Goal: Task Accomplishment & Management: Use online tool/utility

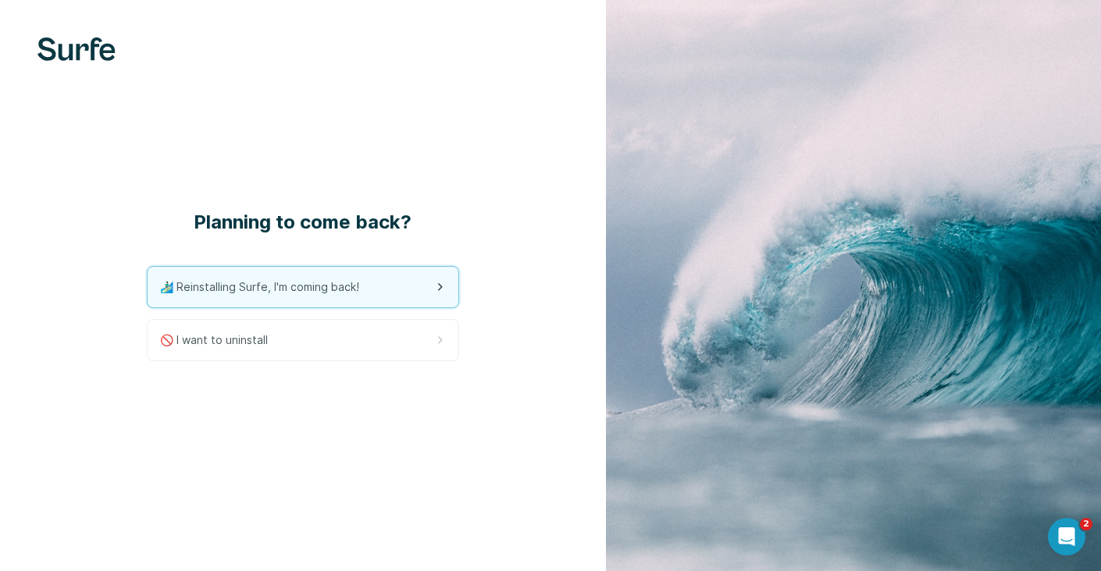
click at [354, 287] on span "🏄🏻‍♂️ Reinstalling Surfe, I'm coming back!" at bounding box center [266, 287] width 212 height 16
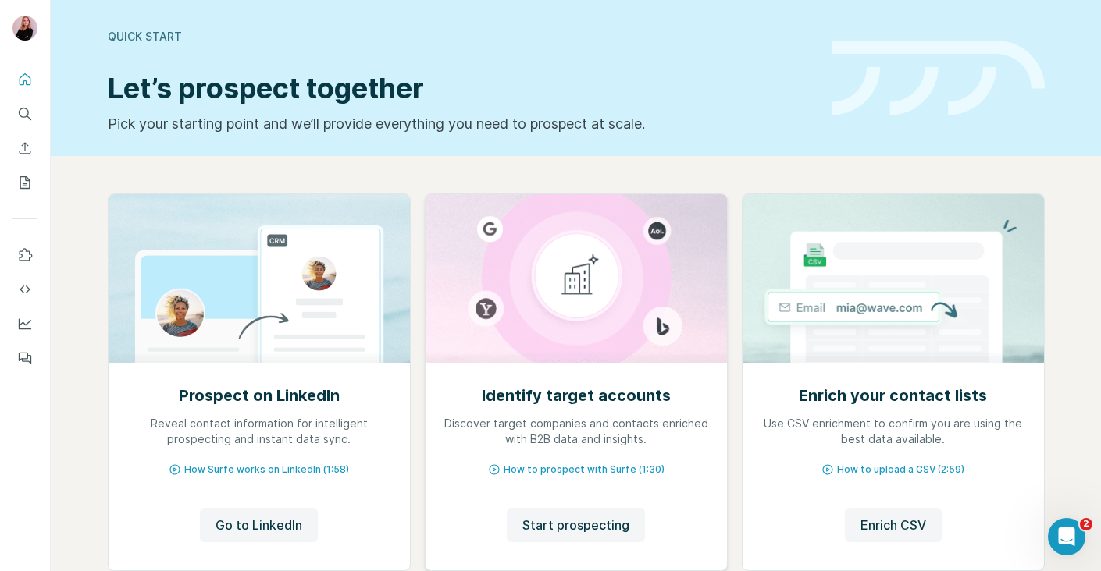
scroll to position [100, 0]
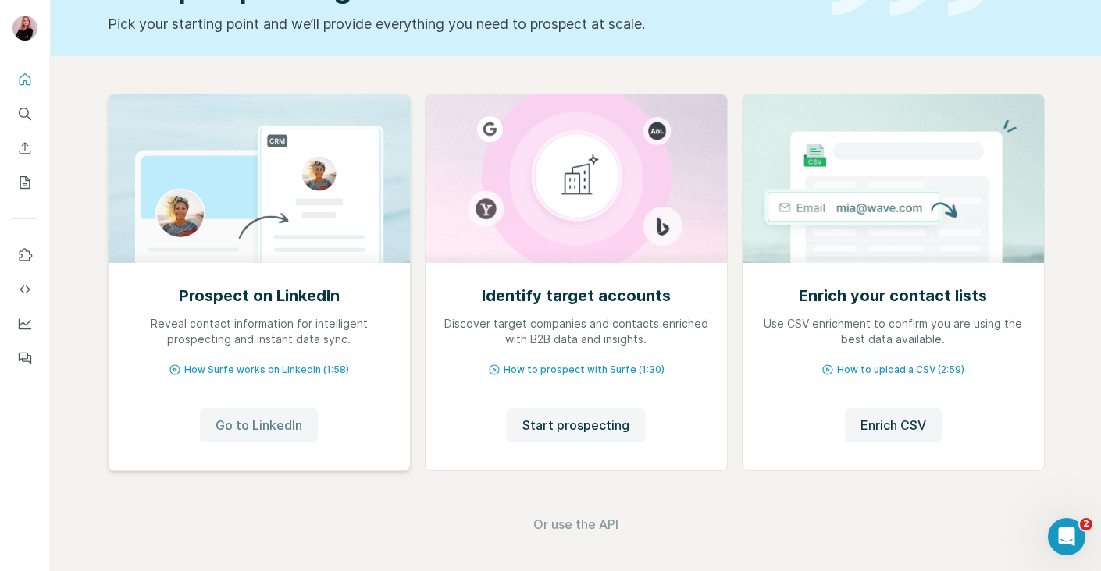
click at [302, 426] on button "Go to LinkedIn" at bounding box center [259, 425] width 118 height 34
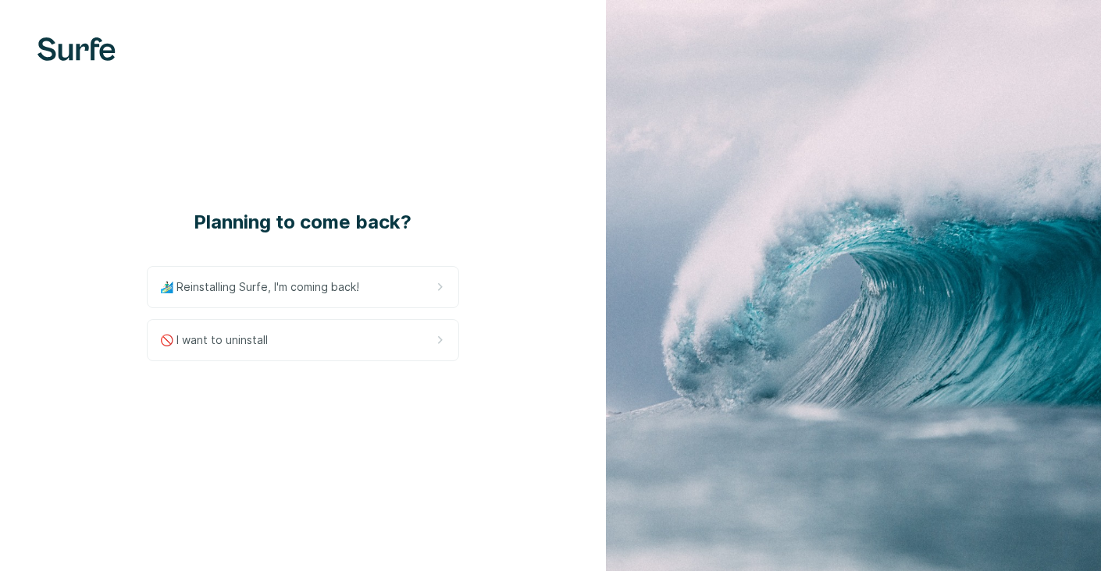
click at [385, 327] on div "🚫 I want to uninstall" at bounding box center [303, 340] width 311 height 41
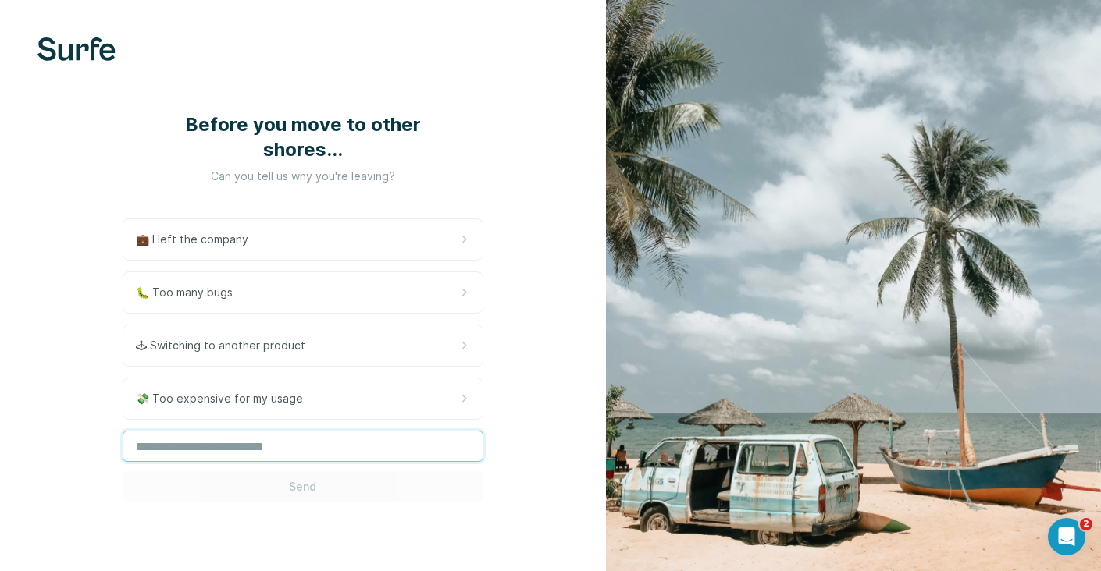
click at [284, 447] on input "text" at bounding box center [303, 446] width 361 height 31
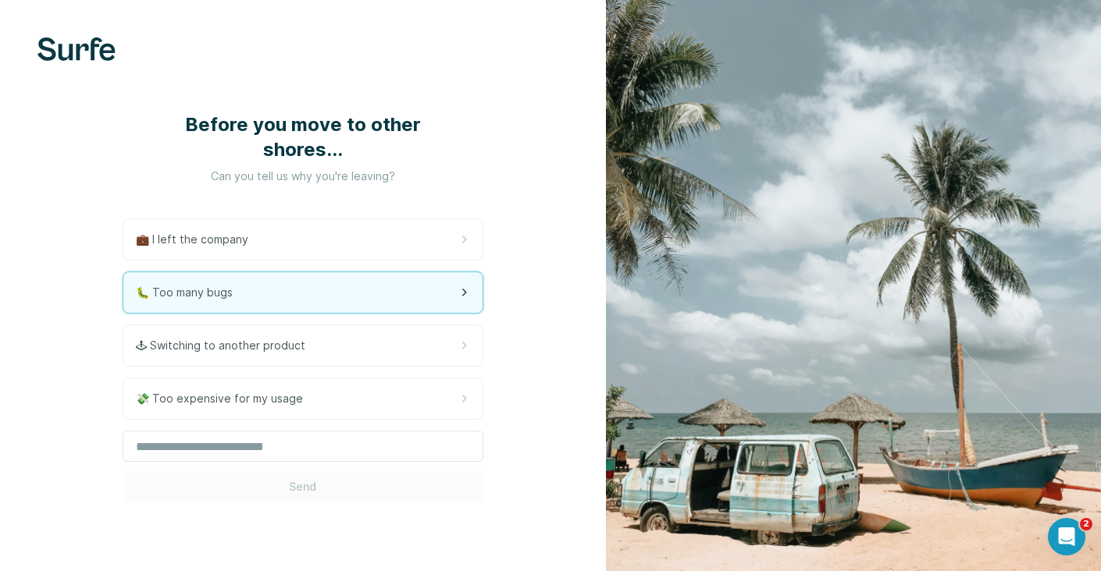
click at [333, 301] on div "🐛 Too many bugs" at bounding box center [302, 292] width 359 height 41
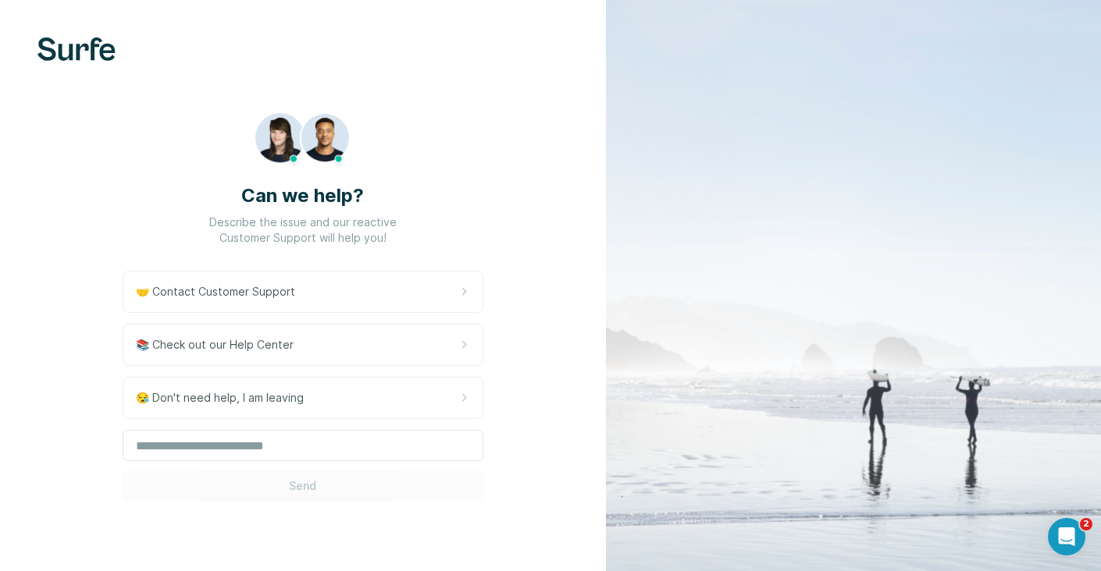
click at [358, 489] on div "Can we help? Describe the issue and our reactive Customer Support will help you…" at bounding box center [303, 307] width 606 height 614
click at [349, 451] on input "text" at bounding box center [303, 445] width 361 height 31
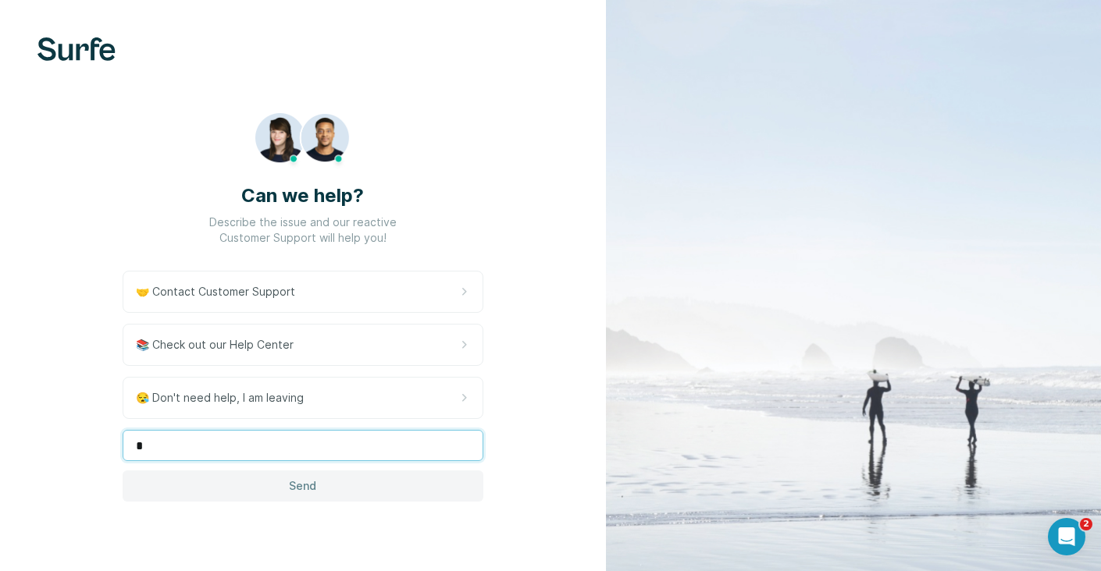
type input "*"
click at [331, 498] on button "Send" at bounding box center [303, 486] width 361 height 31
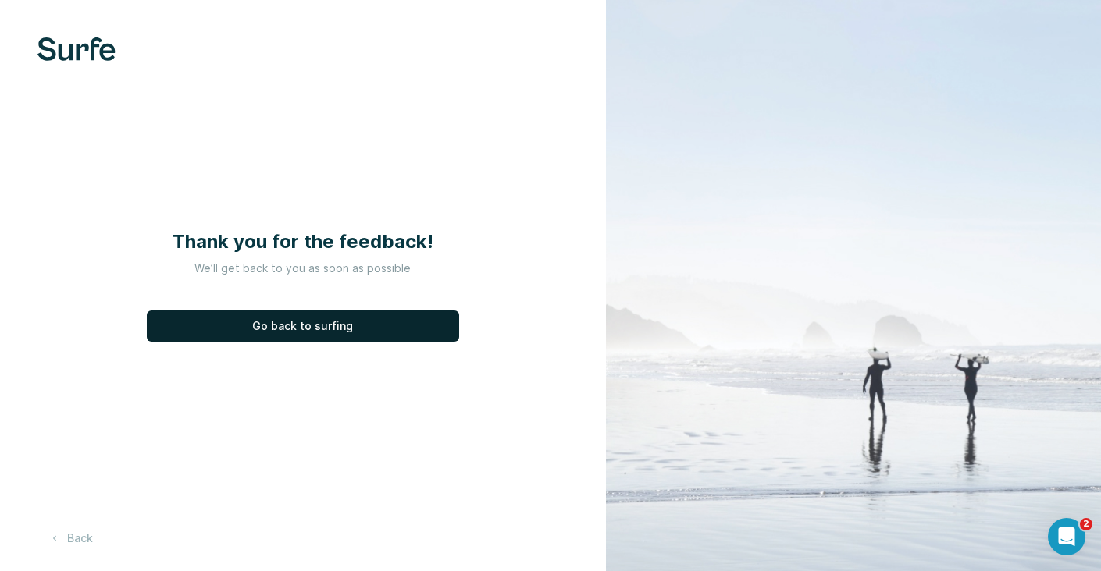
click at [338, 333] on span "Go back to surfing" at bounding box center [302, 326] width 101 height 16
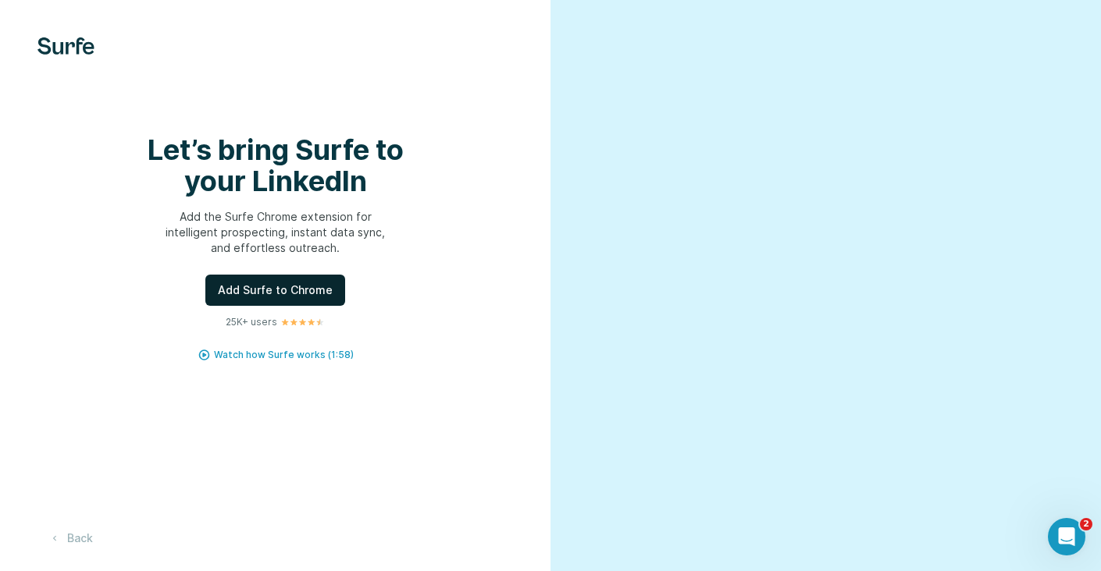
click at [294, 297] on span "Add Surfe to Chrome" at bounding box center [275, 291] width 115 height 16
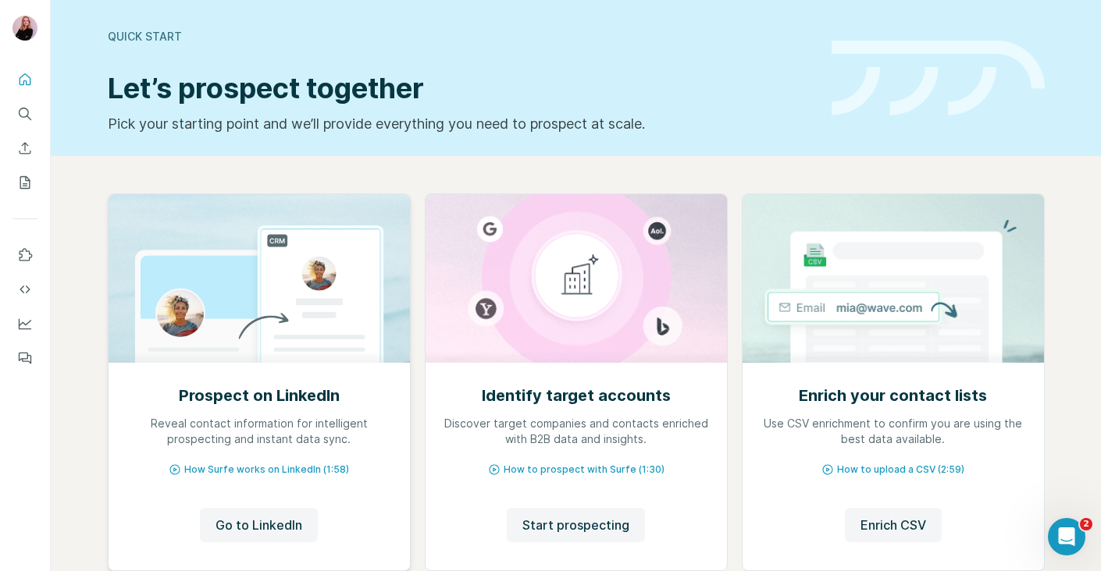
scroll to position [100, 0]
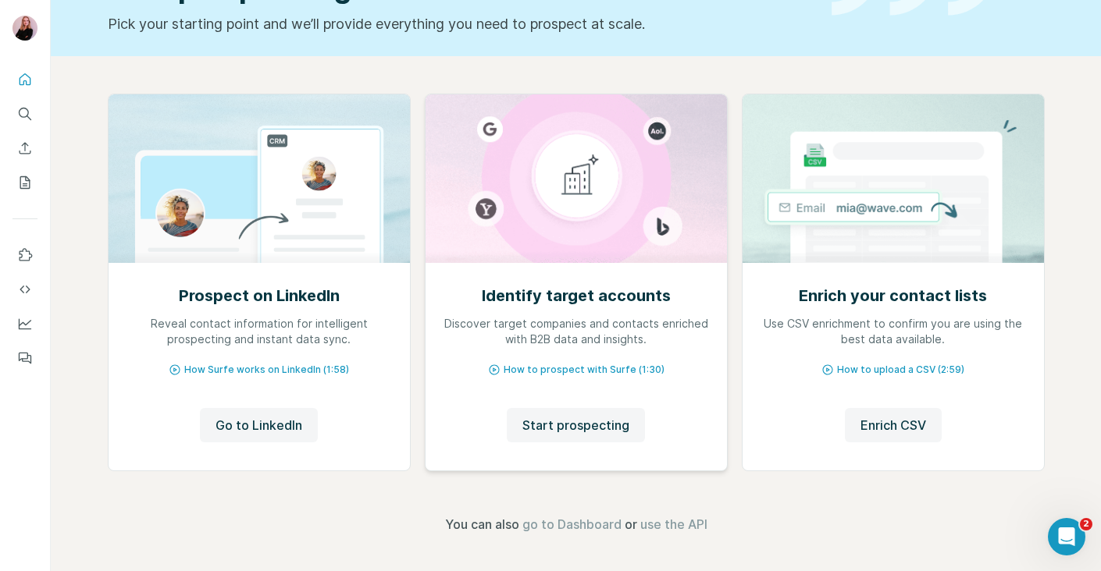
click at [564, 404] on div "Identify target accounts Discover target companies and contacts enriched with B…" at bounding box center [575, 367] width 301 height 208
click at [553, 418] on span "Start prospecting" at bounding box center [575, 425] width 107 height 19
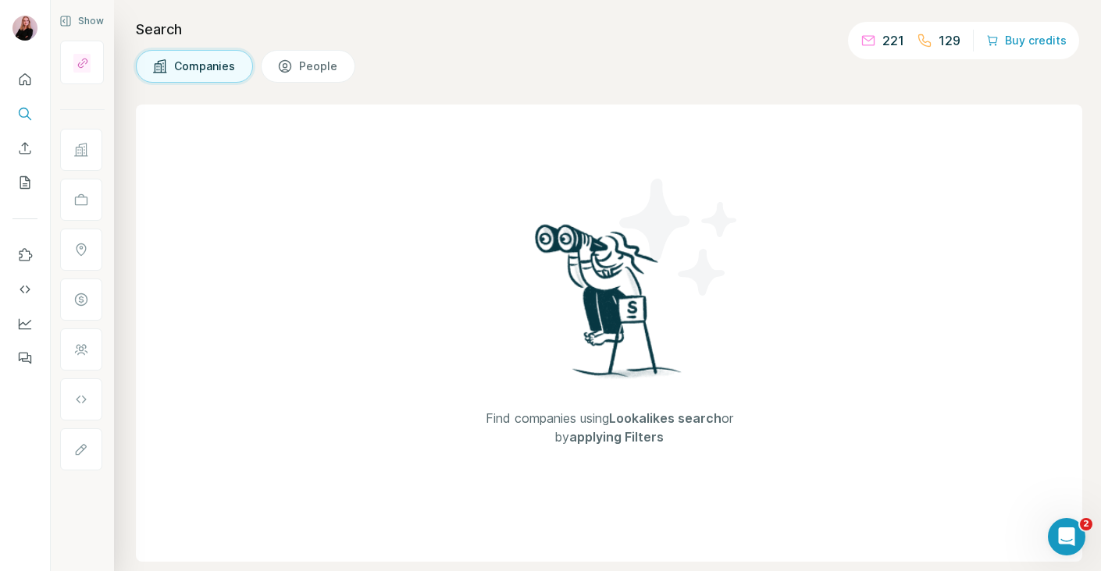
click at [409, 278] on div "Find companies using Lookalikes search or by applying Filters" at bounding box center [609, 333] width 946 height 457
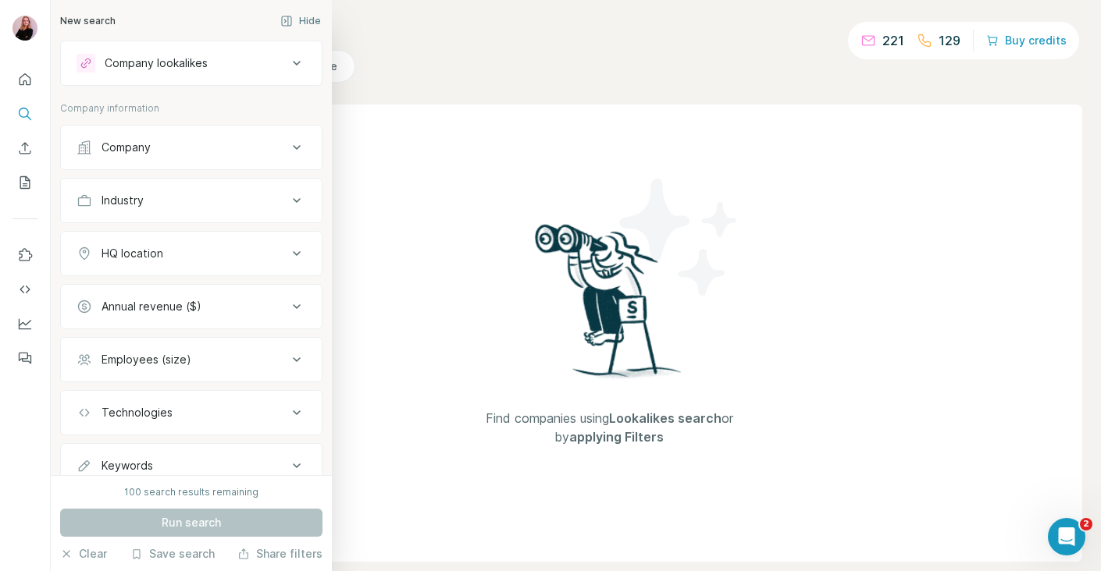
click at [76, 155] on button "Company" at bounding box center [191, 147] width 261 height 37
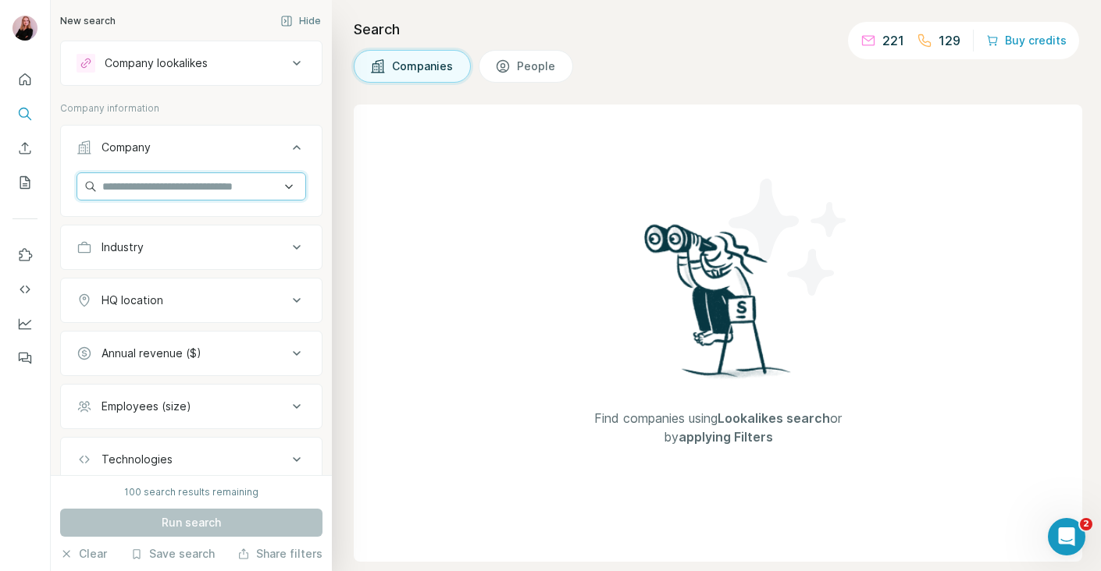
click at [130, 186] on input "text" at bounding box center [190, 187] width 229 height 28
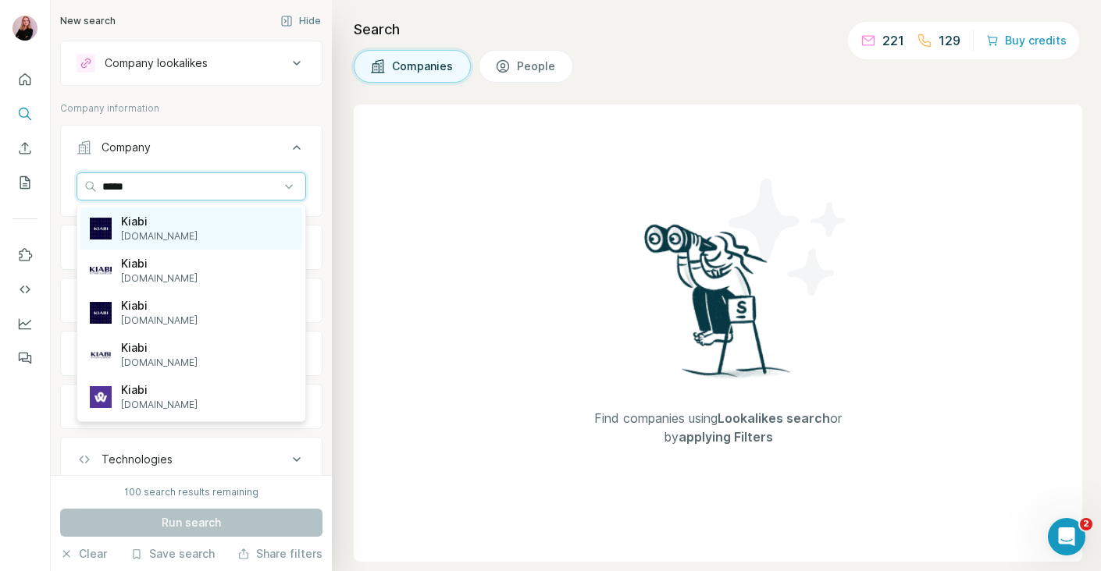
type input "*****"
click at [206, 234] on div "Kiabi kiabi.com" at bounding box center [191, 229] width 222 height 42
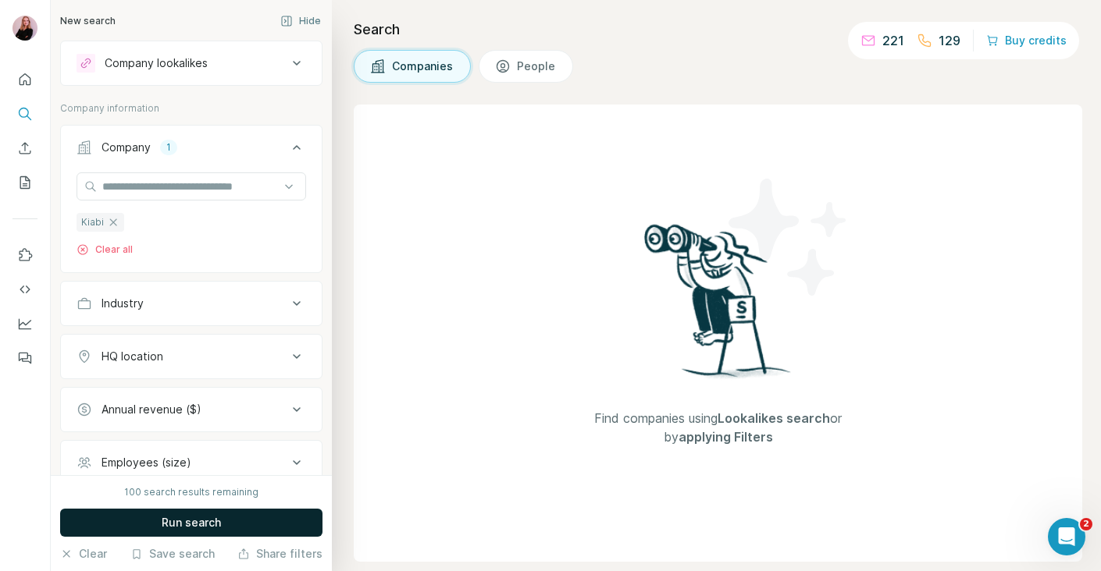
click at [191, 511] on button "Run search" at bounding box center [191, 523] width 262 height 28
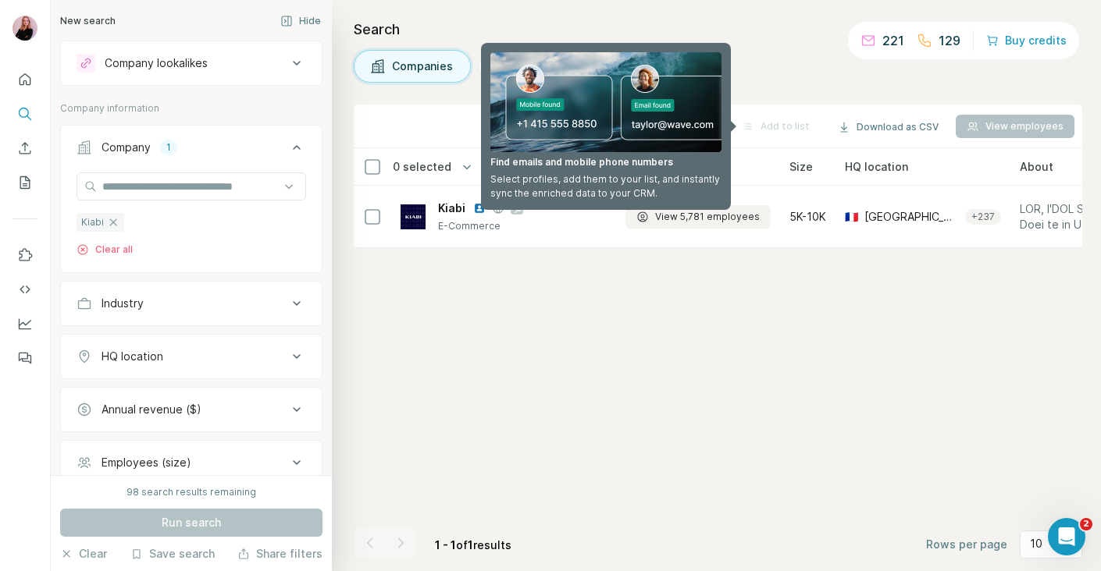
click at [803, 51] on div "Companies People" at bounding box center [718, 66] width 728 height 33
click at [881, 48] on div "221" at bounding box center [882, 40] width 44 height 19
click at [780, 134] on div "Add to list" at bounding box center [776, 126] width 90 height 23
click at [681, 163] on span "Employees" at bounding box center [655, 167] width 60 height 16
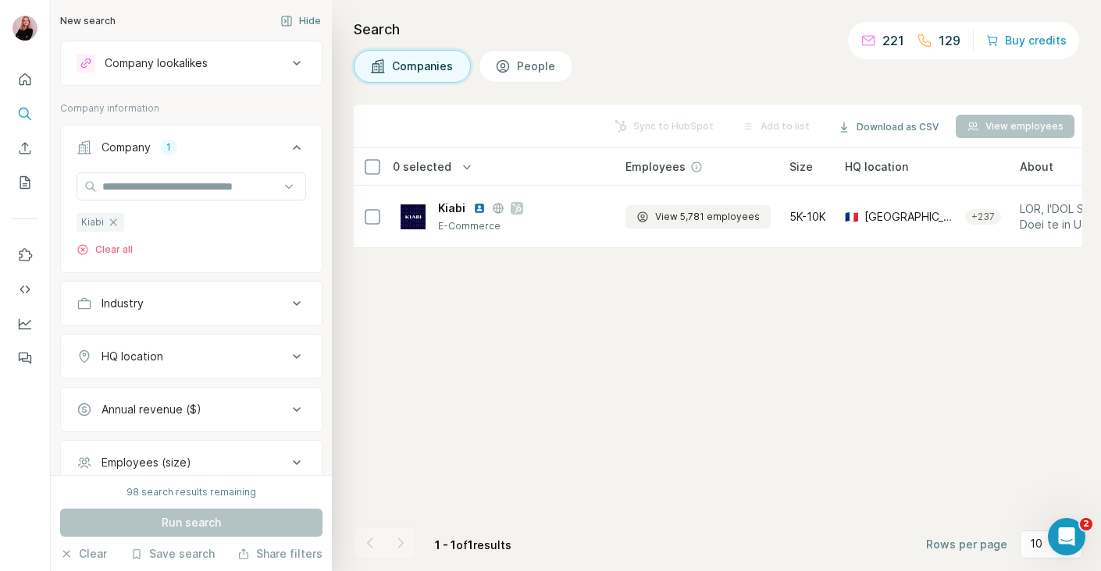
click at [881, 39] on div "221" at bounding box center [882, 40] width 44 height 19
click at [959, 44] on p "129" at bounding box center [949, 40] width 22 height 19
click at [1027, 44] on button "Buy credits" at bounding box center [1026, 41] width 80 height 22
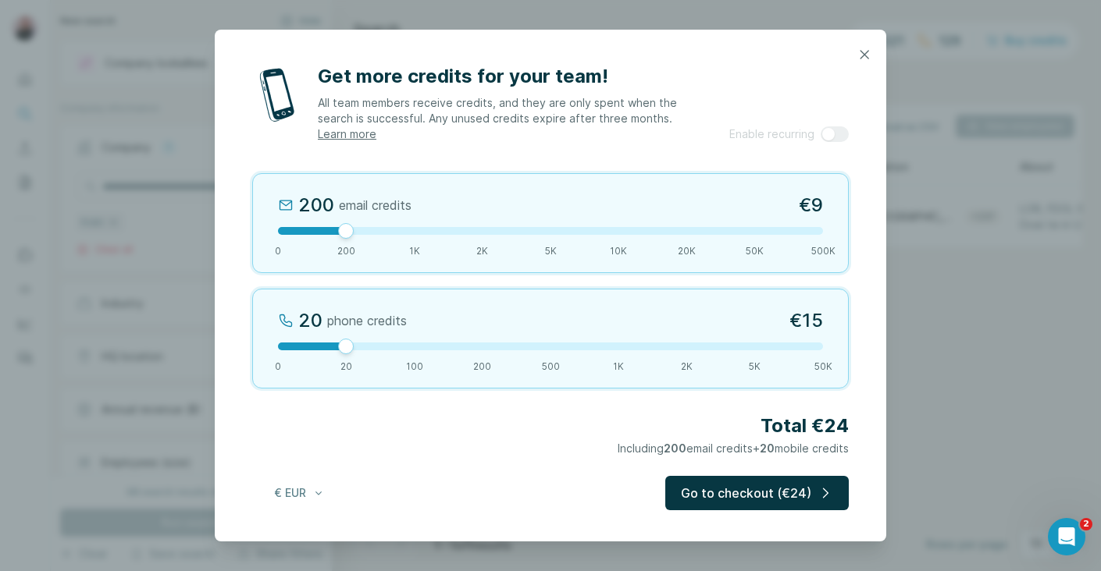
click at [848, 52] on div at bounding box center [550, 55] width 671 height 50
click at [870, 55] on icon "button" at bounding box center [864, 55] width 16 height 16
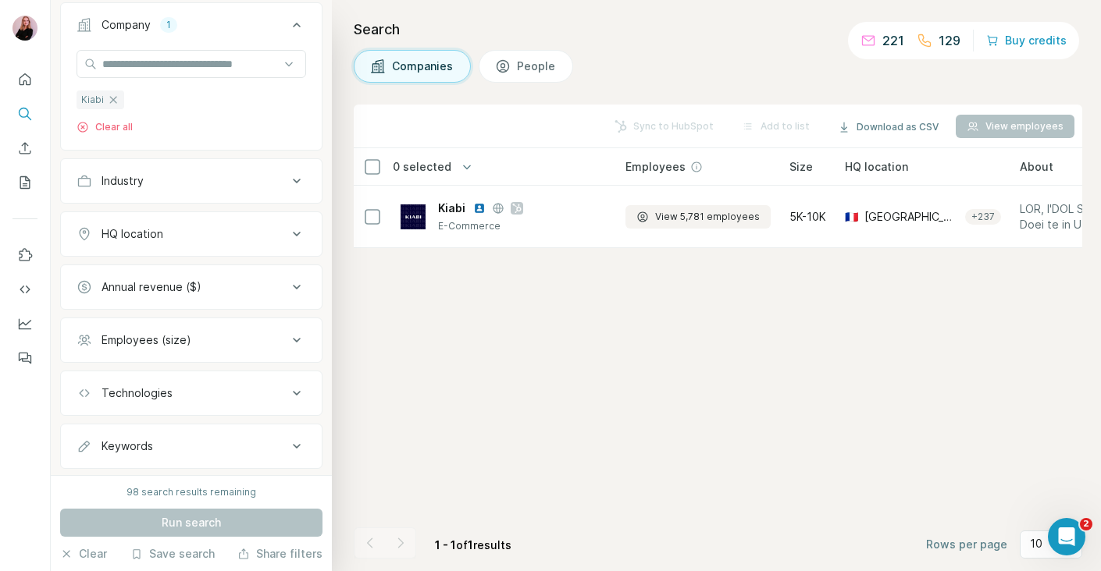
scroll to position [159, 0]
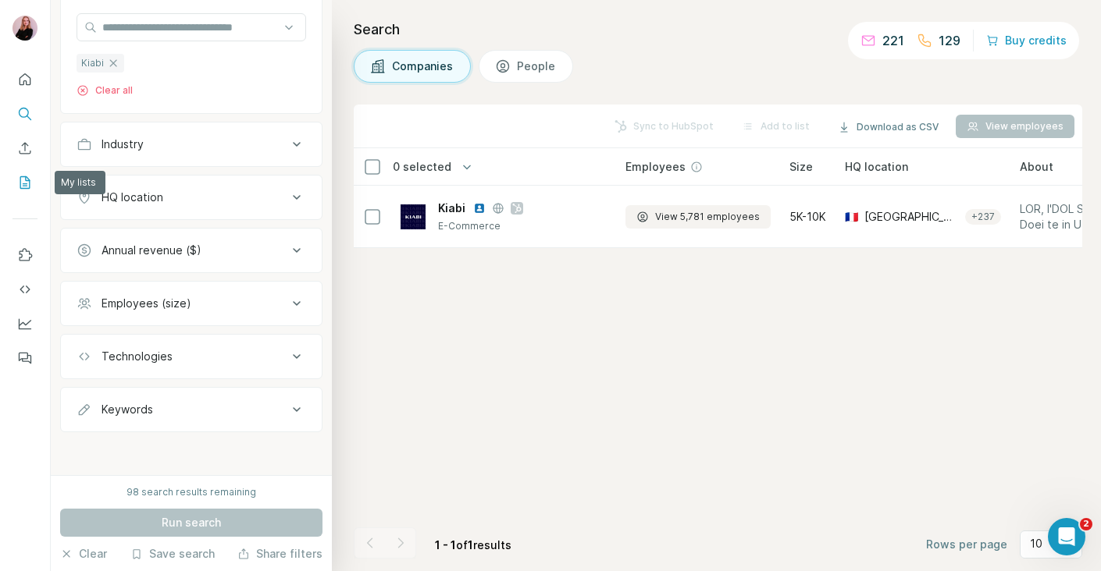
click at [27, 181] on icon "My lists" at bounding box center [25, 183] width 16 height 16
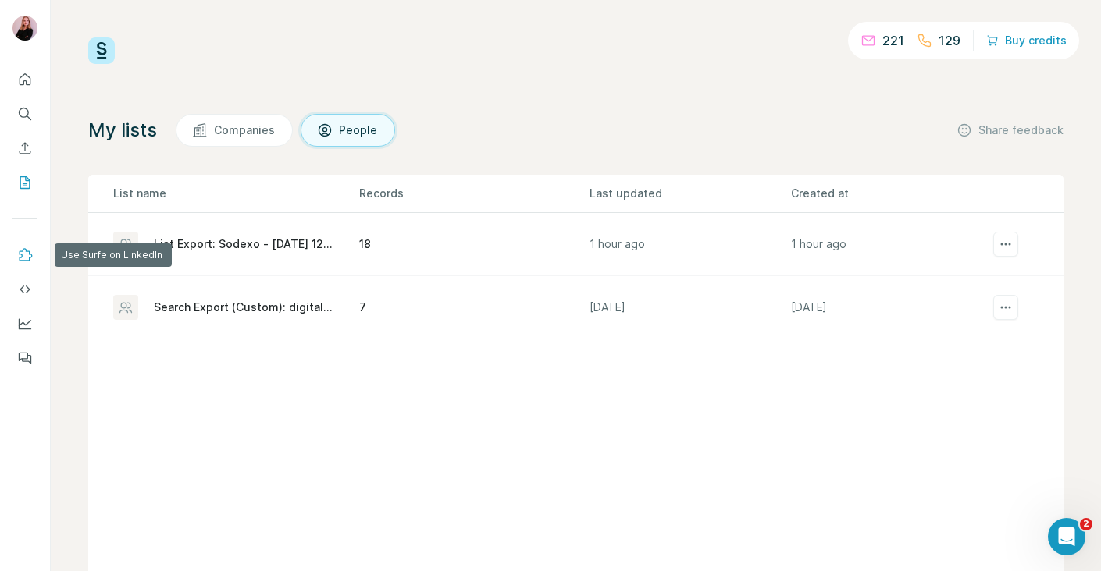
click at [30, 254] on icon "Use Surfe on LinkedIn" at bounding box center [26, 254] width 13 height 12
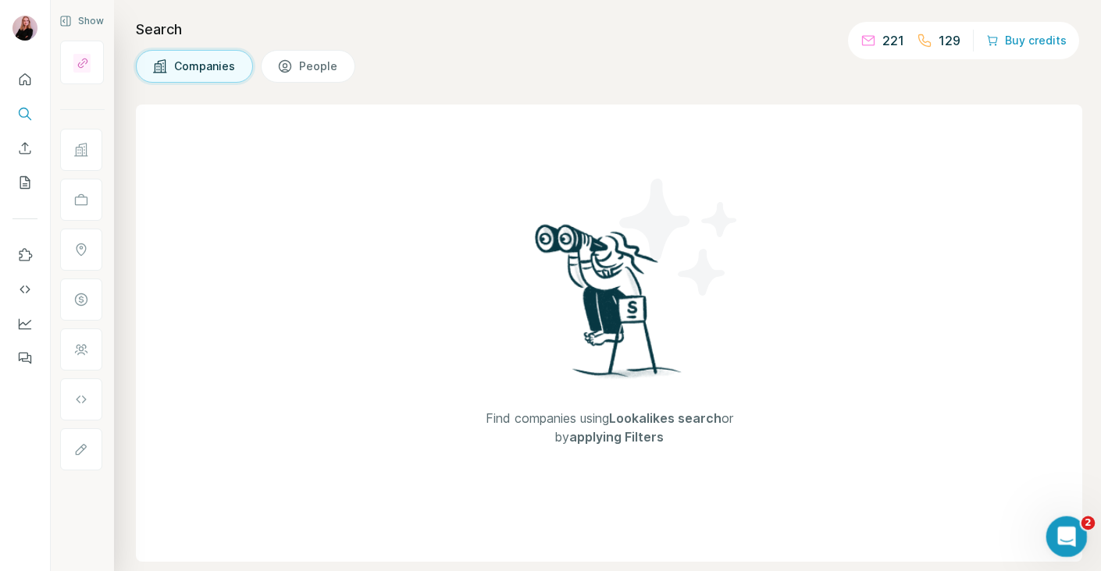
click at [1053, 528] on div "Open Intercom Messenger" at bounding box center [1064, 535] width 52 height 52
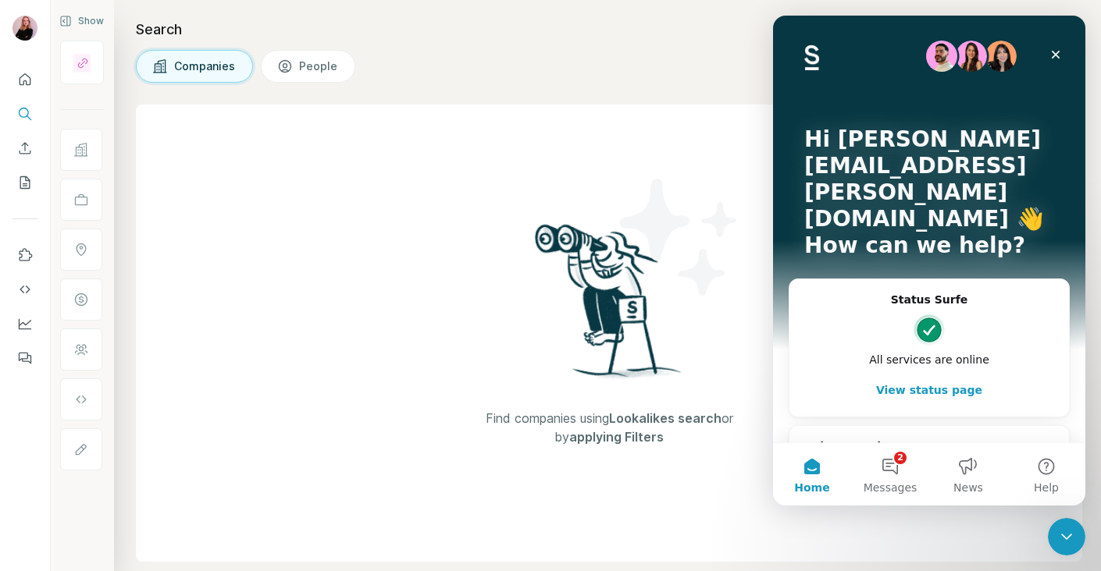
scroll to position [23, 0]
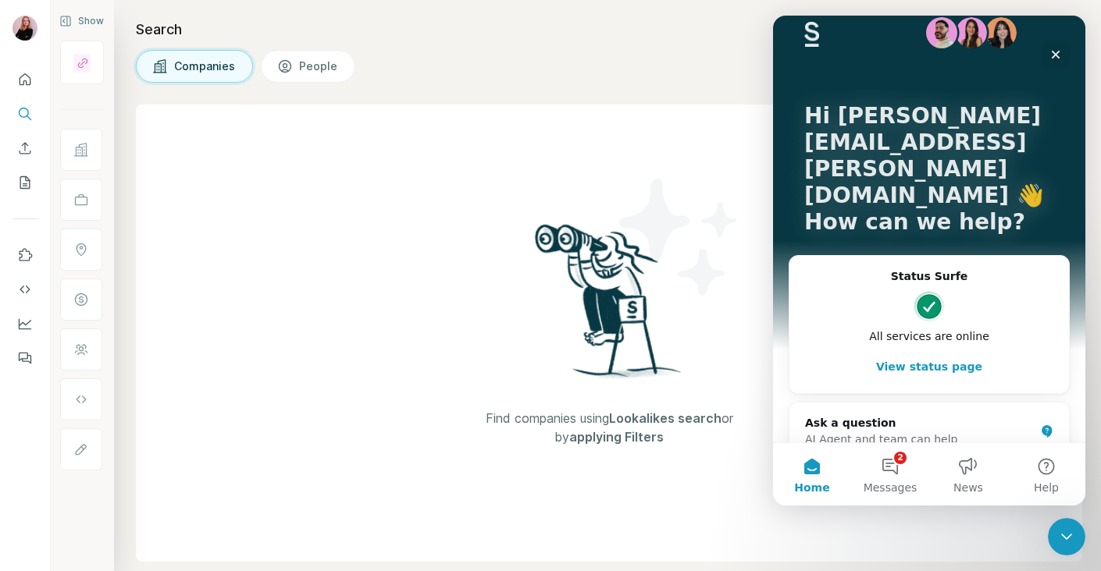
click at [940, 351] on button "View status page" at bounding box center [929, 366] width 248 height 31
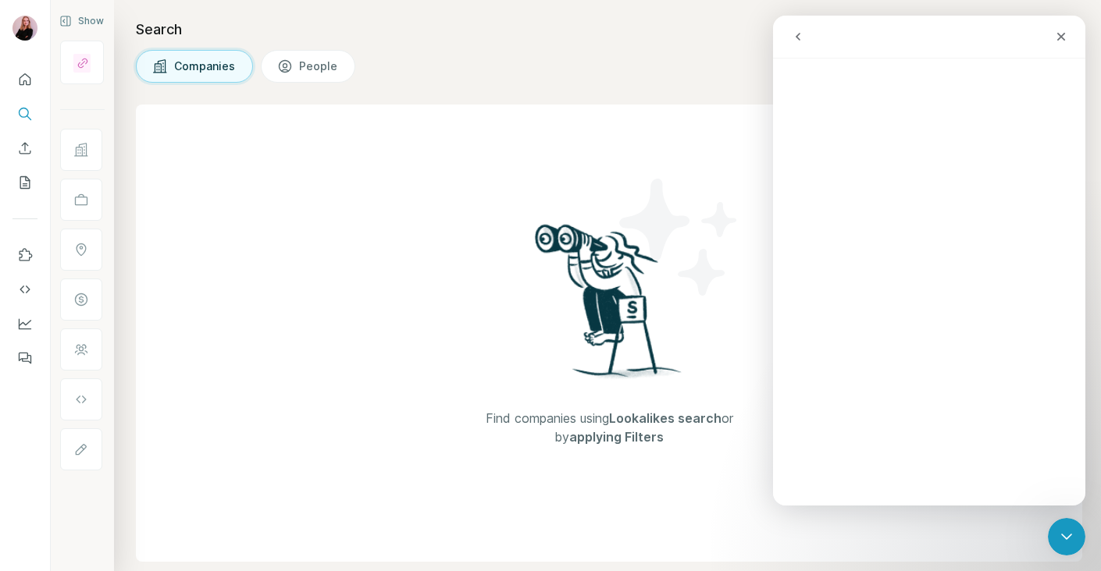
scroll to position [0, 0]
click at [1054, 44] on div "Close" at bounding box center [1061, 37] width 28 height 28
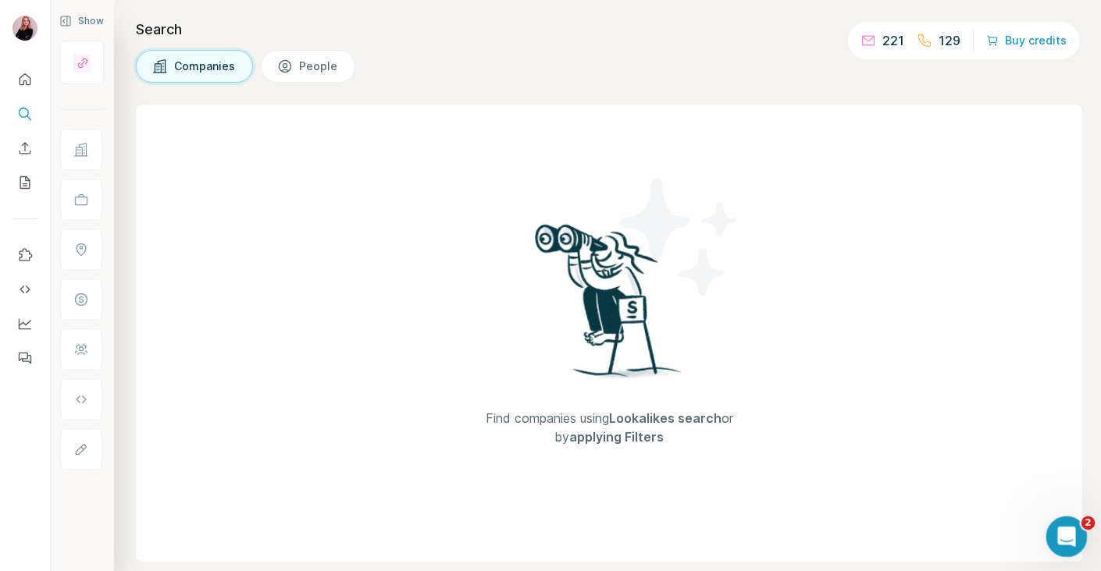
click at [1060, 528] on icon "Open Intercom Messenger" at bounding box center [1064, 535] width 26 height 26
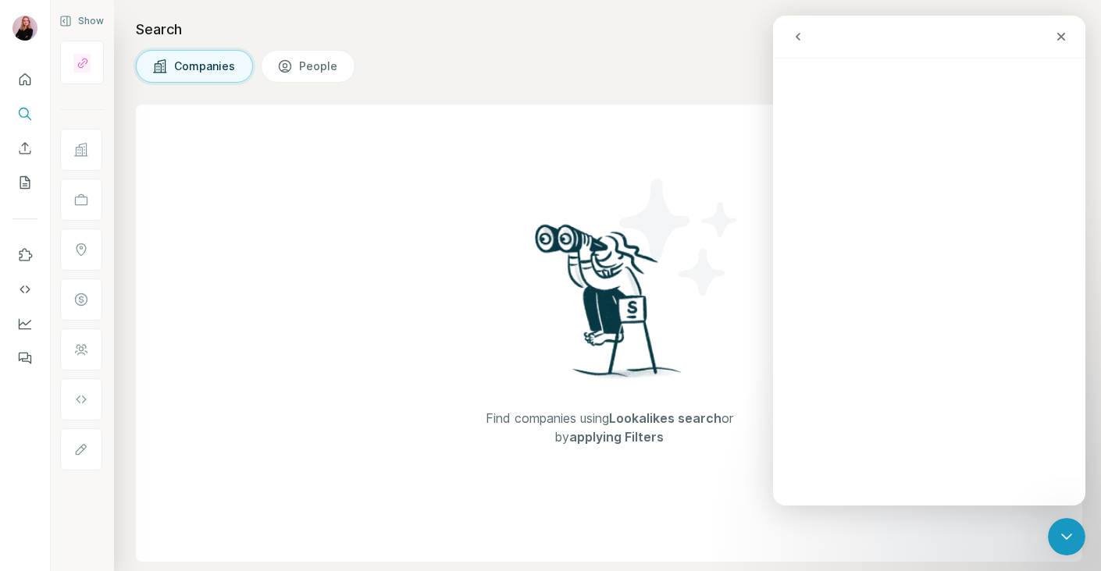
click at [797, 49] on button "go back" at bounding box center [798, 37] width 30 height 30
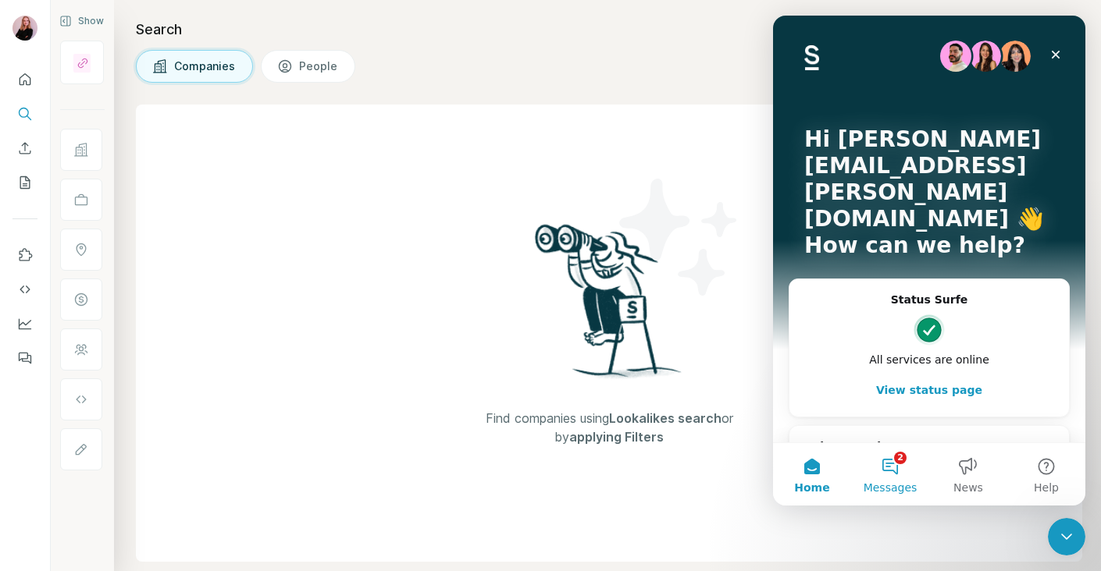
click at [896, 469] on button "2 Messages" at bounding box center [890, 474] width 78 height 62
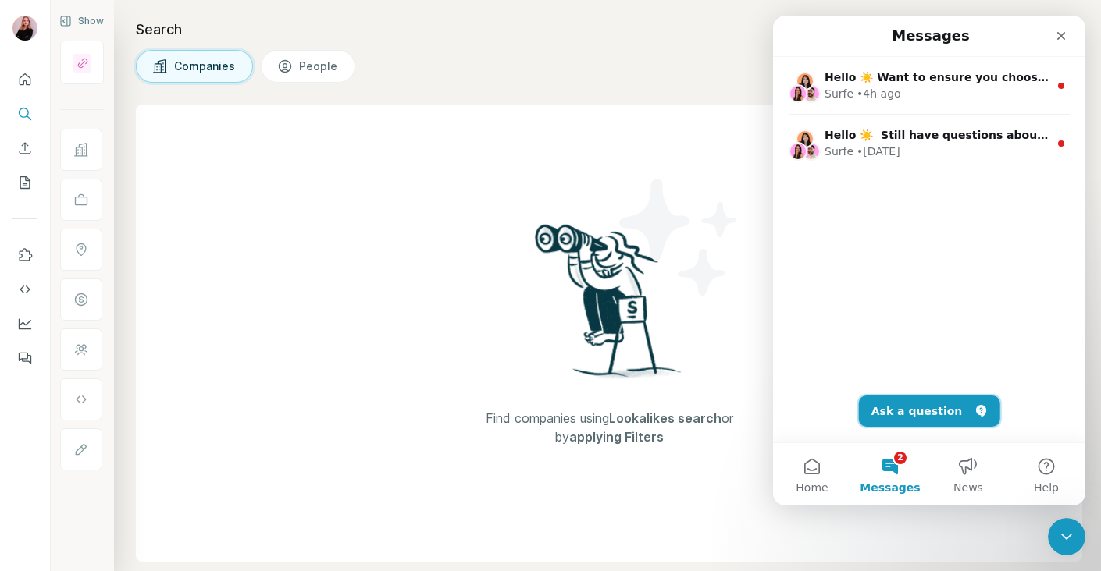
click at [921, 404] on button "Ask a question" at bounding box center [929, 411] width 141 height 31
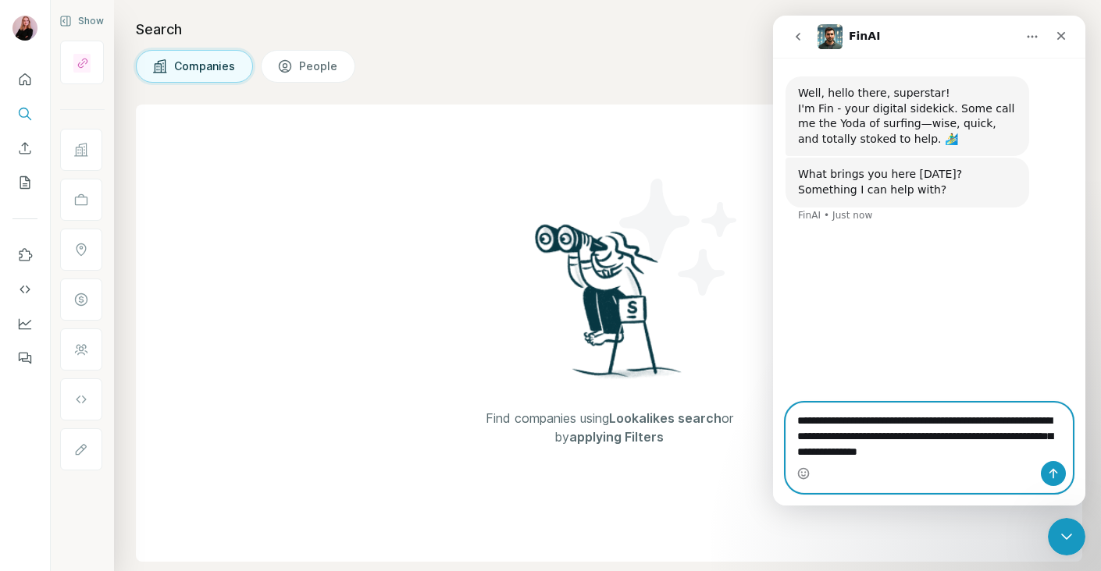
type textarea "**********"
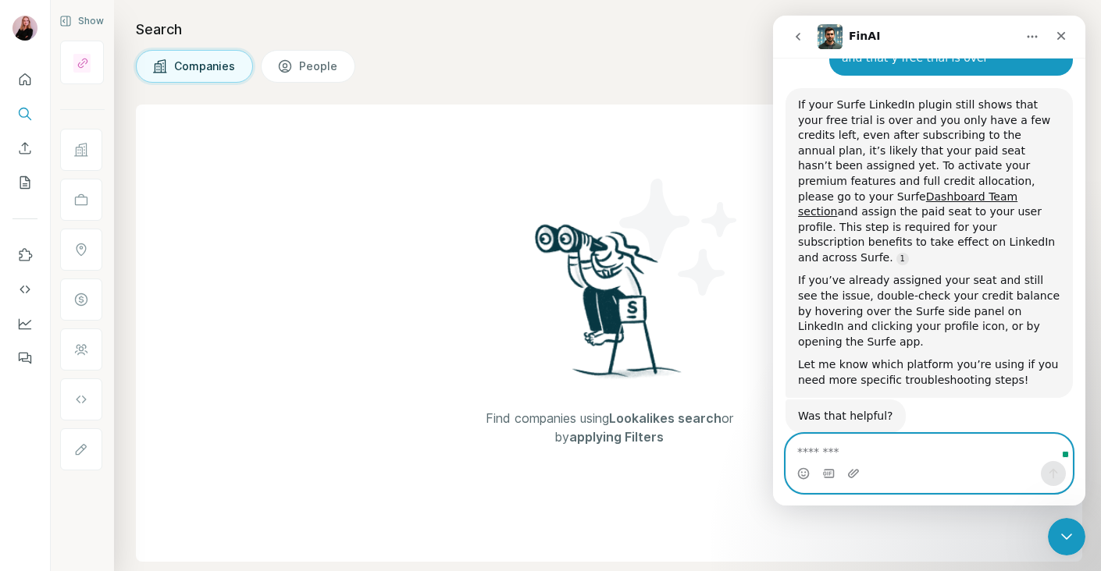
scroll to position [240, 0]
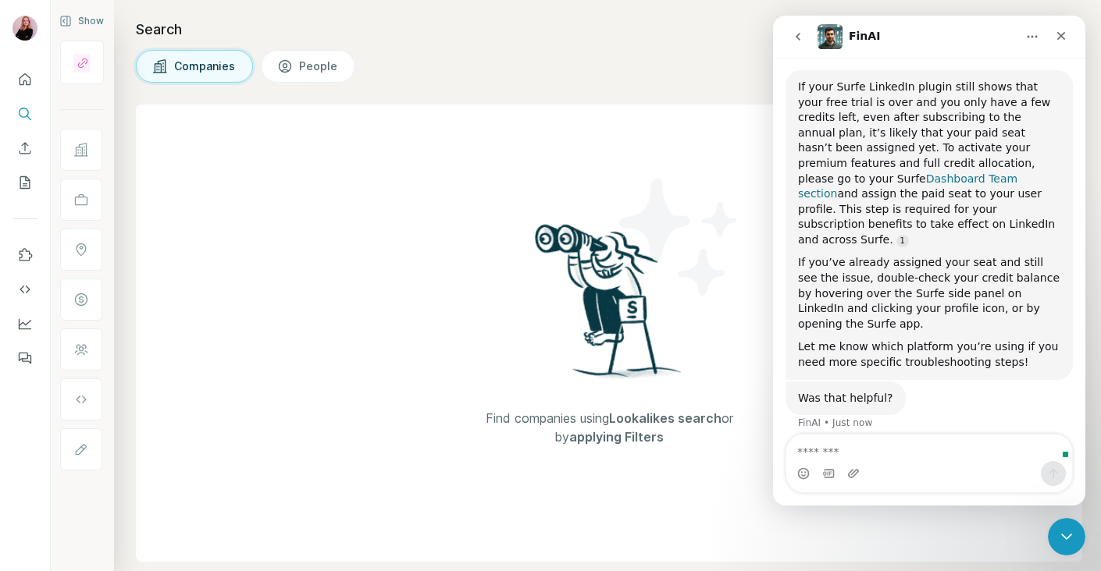
click at [1017, 173] on link "Dashboard Team section" at bounding box center [907, 187] width 219 height 28
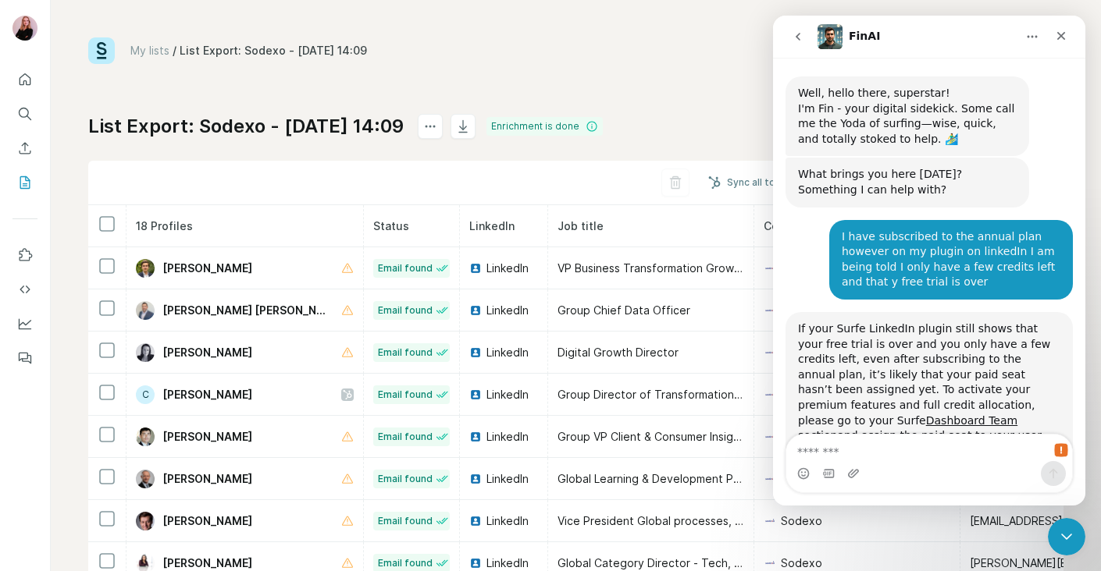
scroll to position [336, 0]
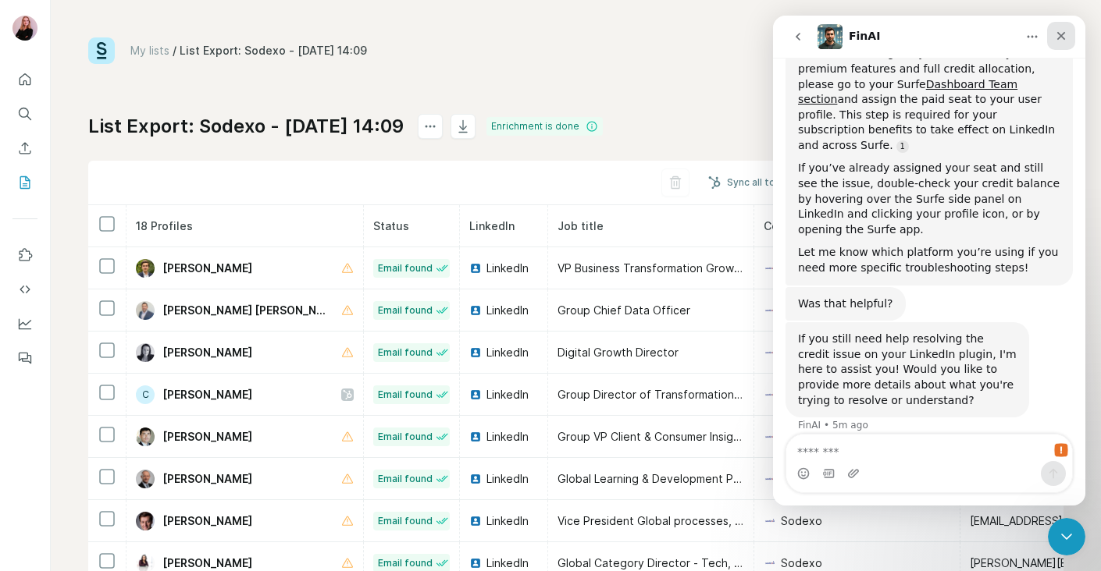
click at [1064, 34] on icon "Close" at bounding box center [1061, 36] width 12 height 12
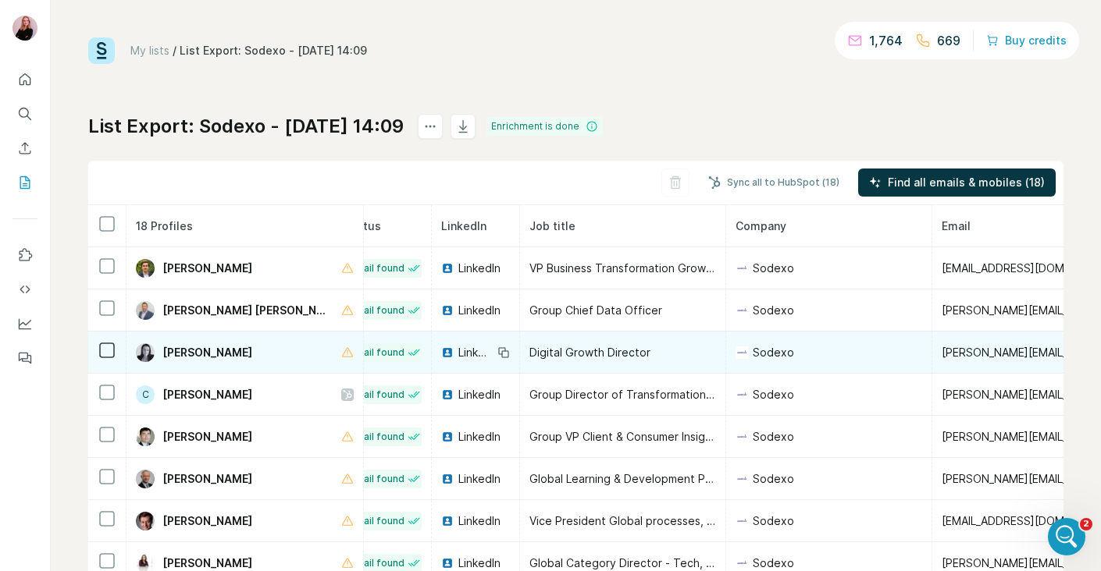
scroll to position [0, 0]
